Goal: Information Seeking & Learning: Check status

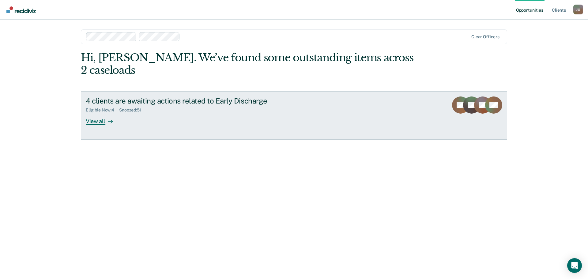
click at [103, 113] on div "View all" at bounding box center [103, 119] width 34 height 12
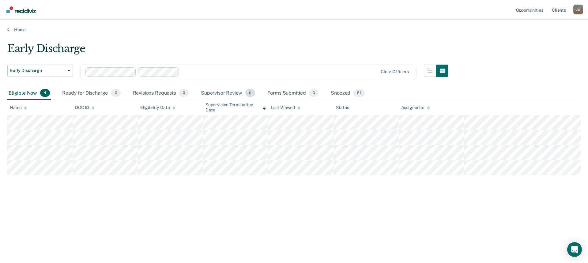
click at [217, 96] on div "Supervisor Review 0" at bounding box center [228, 93] width 57 height 13
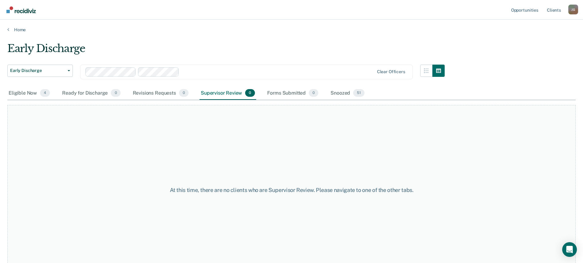
click at [217, 96] on div "Supervisor Review 0" at bounding box center [228, 93] width 57 height 13
click at [345, 92] on div "Snoozed 51" at bounding box center [347, 93] width 36 height 13
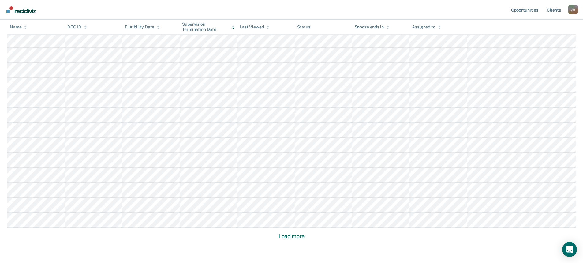
scroll to position [367, 0]
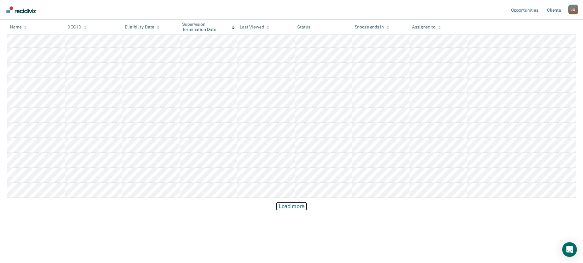
click at [287, 208] on button "Load more" at bounding box center [292, 206] width 30 height 7
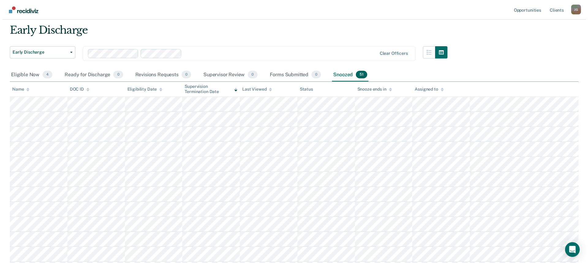
scroll to position [0, 0]
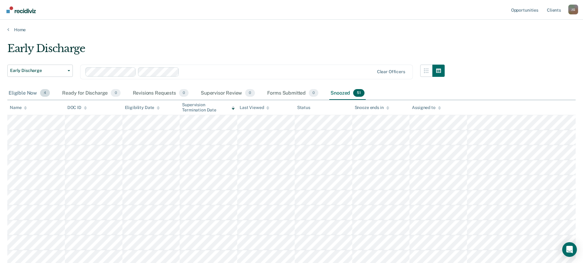
click at [24, 94] on div "Eligible Now 4" at bounding box center [29, 93] width 44 height 13
